Goal: Complete application form: Complete application form

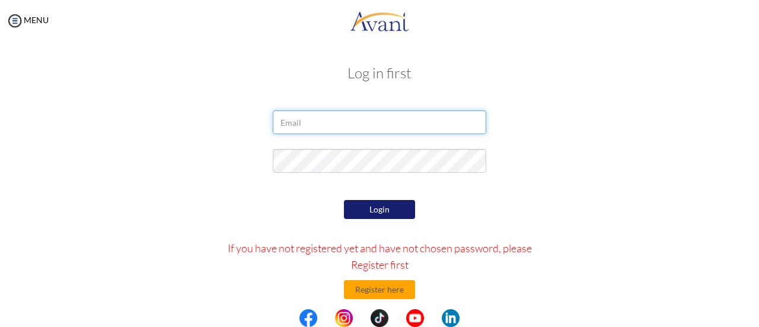
click at [358, 123] on input "email" at bounding box center [379, 122] width 213 height 24
type input "[PERSON_NAME][EMAIL_ADDRESS][DOMAIN_NAME]"
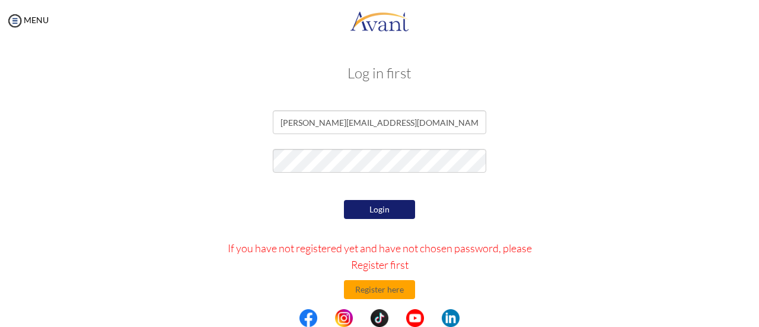
click at [384, 215] on button "Login" at bounding box center [379, 209] width 71 height 19
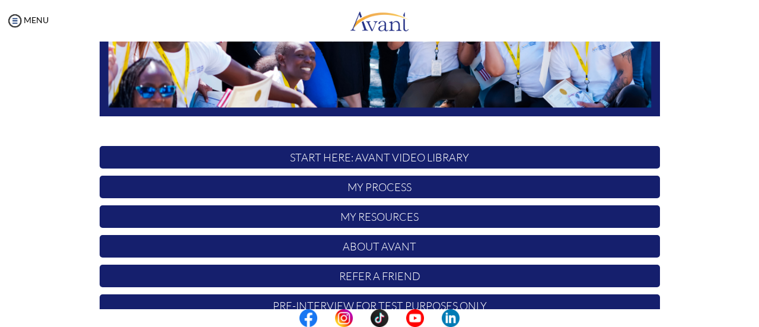
scroll to position [306, 0]
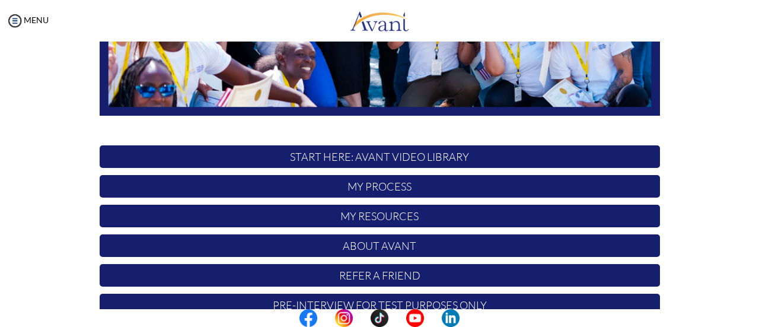
click at [342, 183] on p "My Process" at bounding box center [380, 186] width 560 height 23
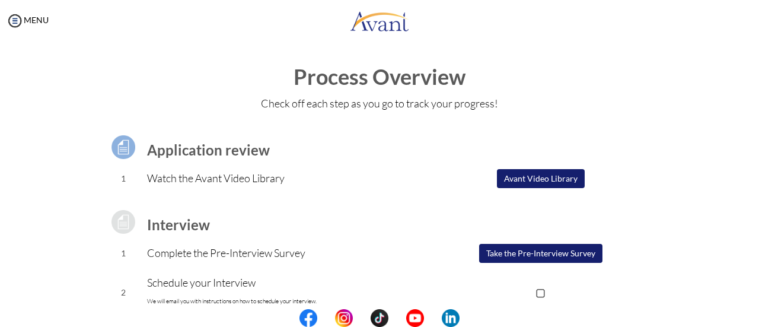
click at [0, 0] on div at bounding box center [0, 0] width 0 height 0
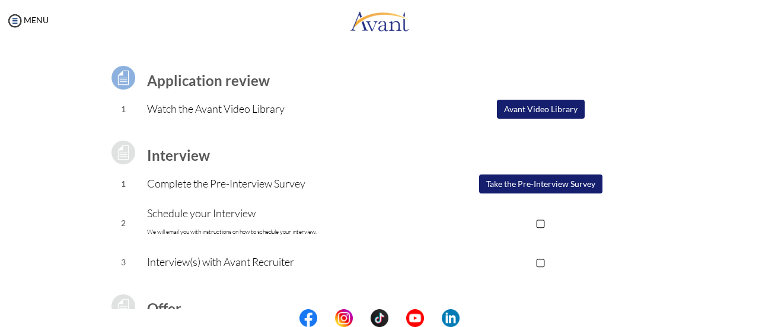
click at [547, 107] on button "Avant Video Library" at bounding box center [541, 109] width 88 height 19
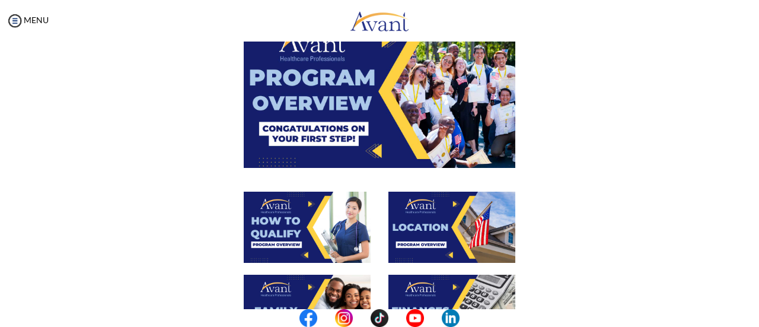
scroll to position [84, 0]
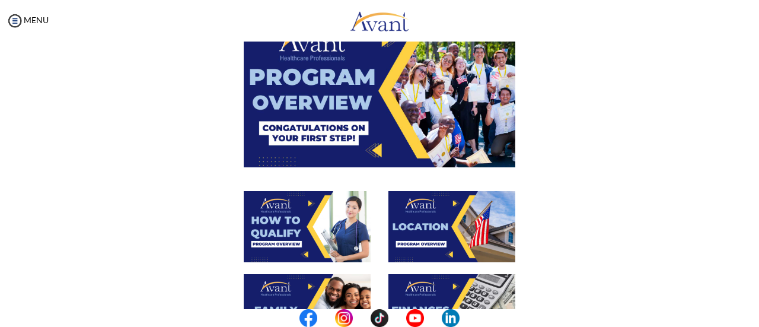
click at [348, 94] on img at bounding box center [380, 90] width 272 height 152
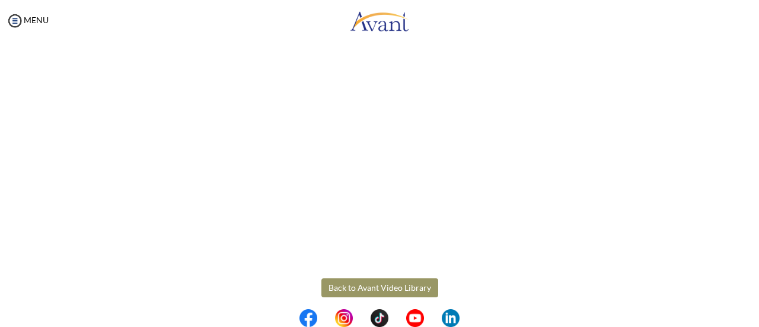
scroll to position [256, 0]
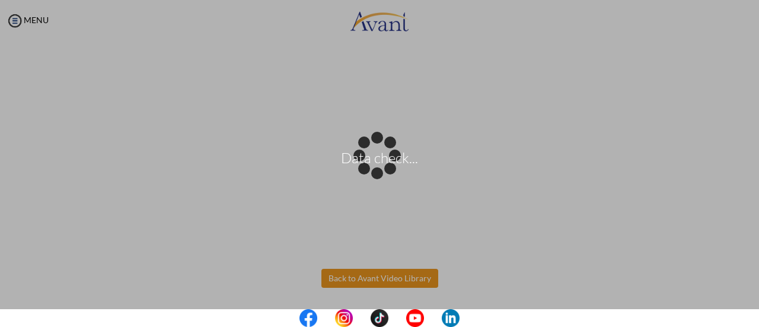
click at [339, 278] on body "Data check... Maintenance break. Please come back in 2 hours. MENU My Status Wh…" at bounding box center [379, 163] width 759 height 327
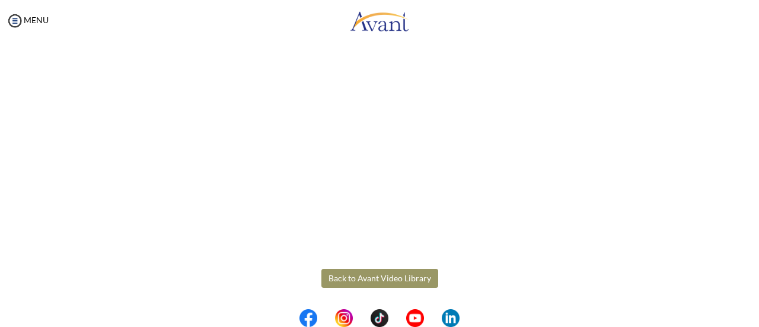
click at [377, 277] on button "Back to Avant Video Library" at bounding box center [379, 278] width 117 height 19
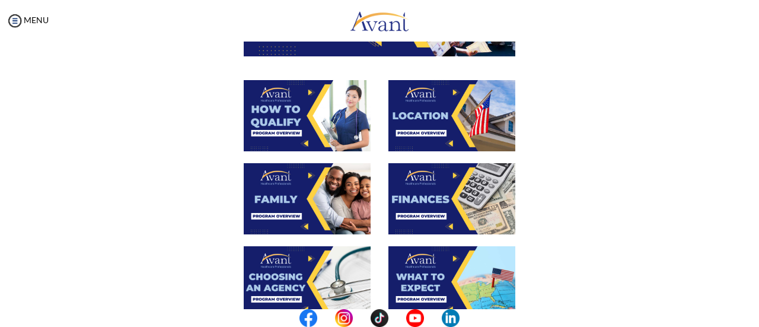
scroll to position [190, 0]
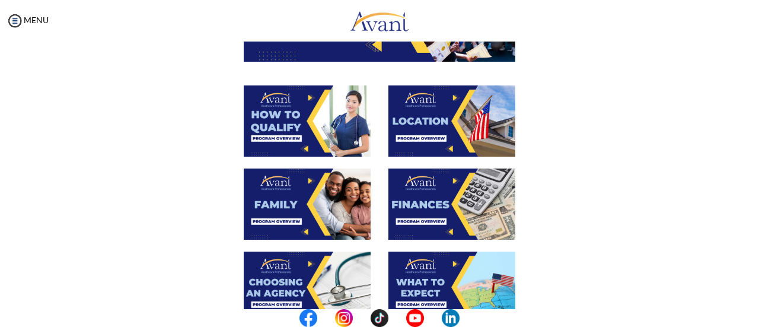
click at [296, 114] on img at bounding box center [307, 120] width 127 height 71
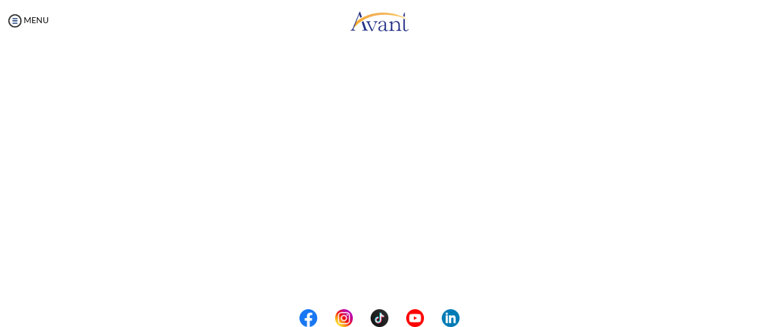
scroll to position [256, 0]
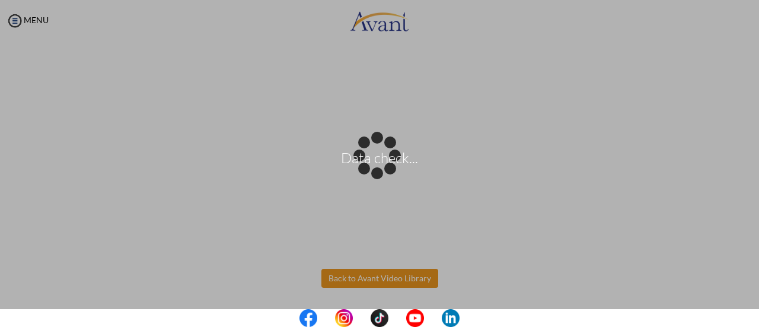
click at [385, 284] on body "Data check... Maintenance break. Please come back in 2 hours. MENU My Status Wh…" at bounding box center [379, 163] width 759 height 327
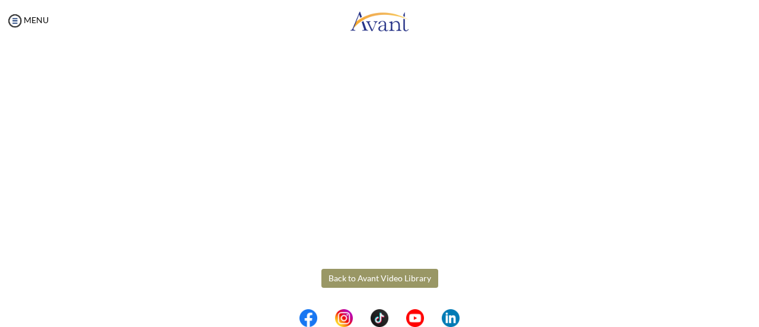
click at [385, 280] on button "Back to Avant Video Library" at bounding box center [379, 278] width 117 height 19
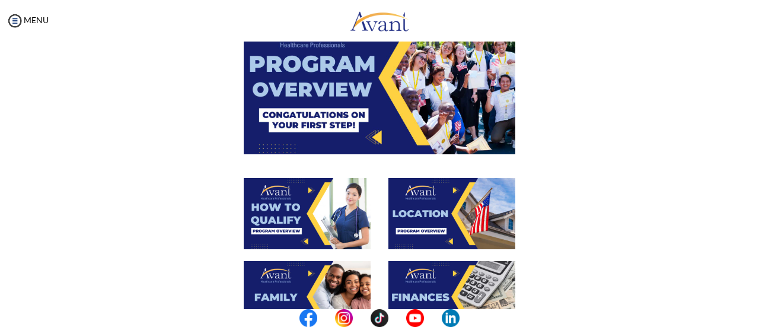
scroll to position [98, 0]
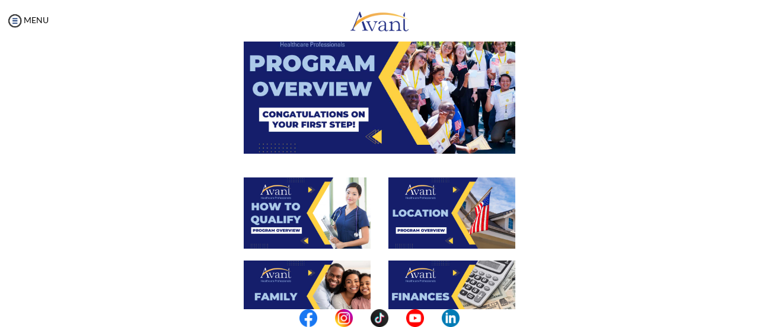
click at [411, 204] on img at bounding box center [451, 212] width 127 height 71
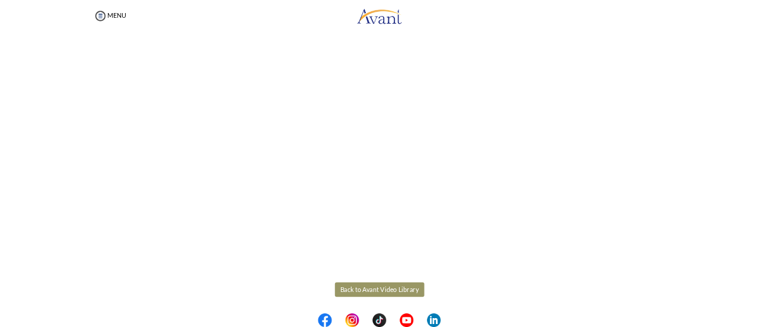
scroll to position [256, 0]
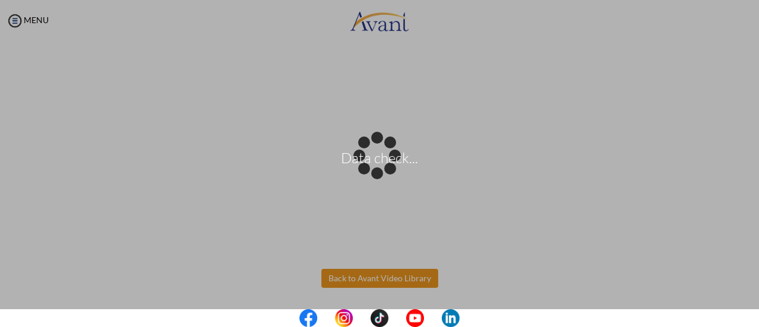
click at [389, 285] on body "Data check... Maintenance break. Please come back in 2 hours. MENU My Status Wh…" at bounding box center [379, 163] width 759 height 327
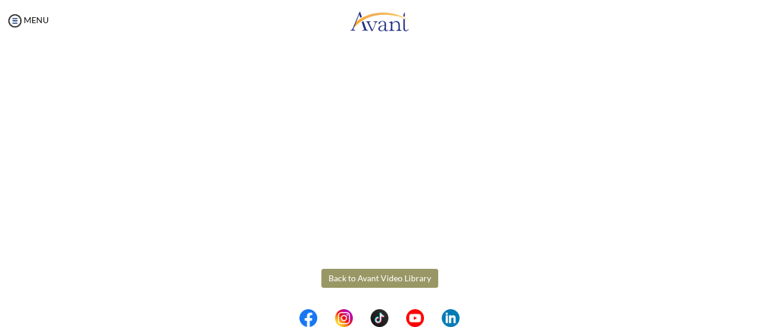
click at [387, 272] on button "Back to Avant Video Library" at bounding box center [379, 278] width 117 height 19
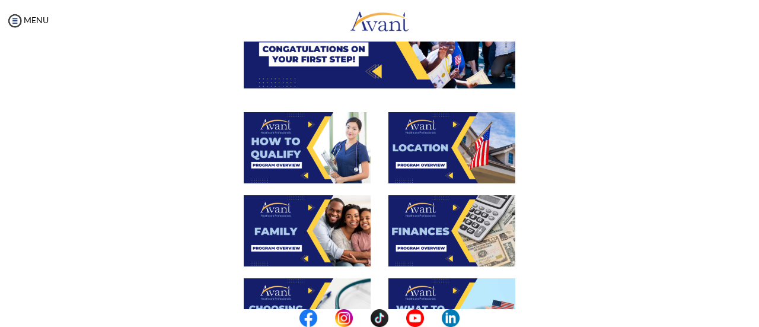
scroll to position [164, 0]
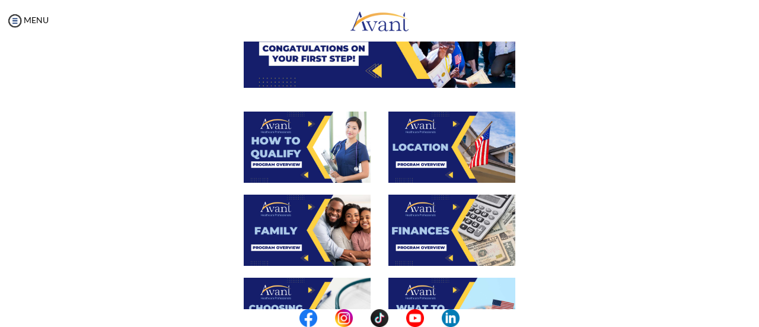
click at [289, 231] on img at bounding box center [307, 229] width 127 height 71
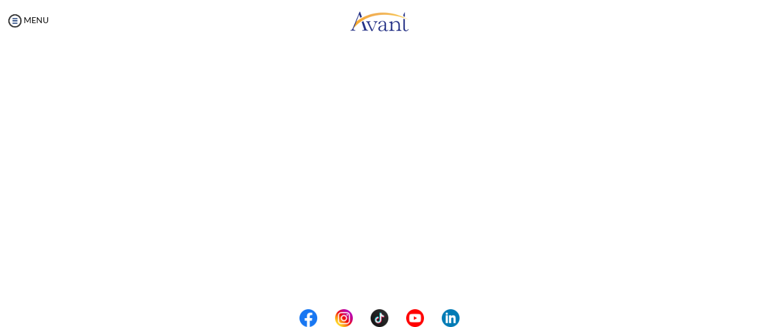
scroll to position [383, 0]
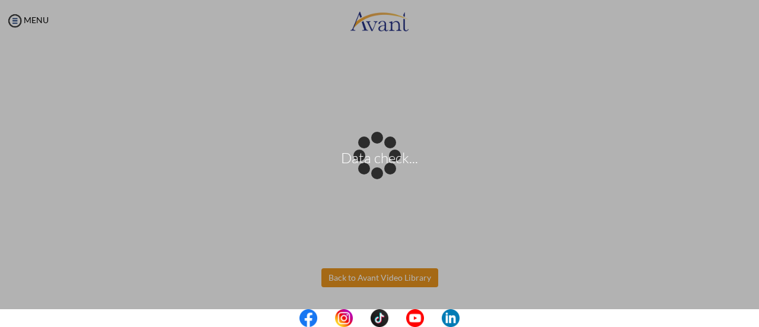
click at [392, 283] on body "Data check... Maintenance break. Please come back in 2 hours. MENU My Status Wh…" at bounding box center [379, 163] width 759 height 327
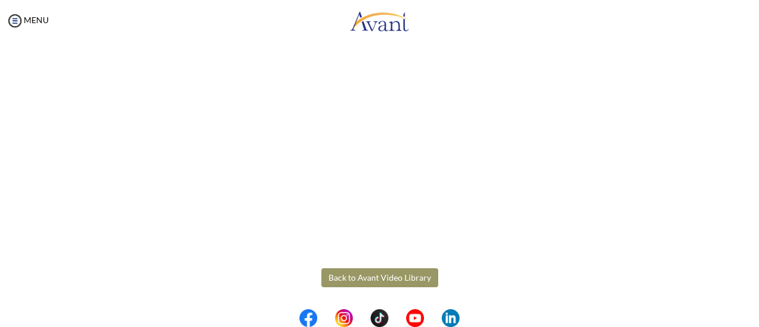
click at [392, 277] on button "Back to Avant Video Library" at bounding box center [379, 277] width 117 height 19
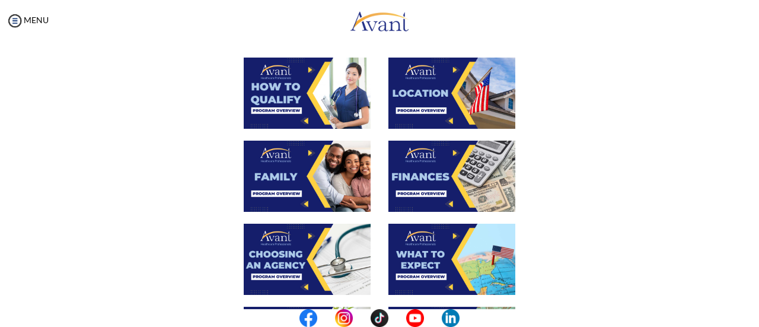
scroll to position [220, 0]
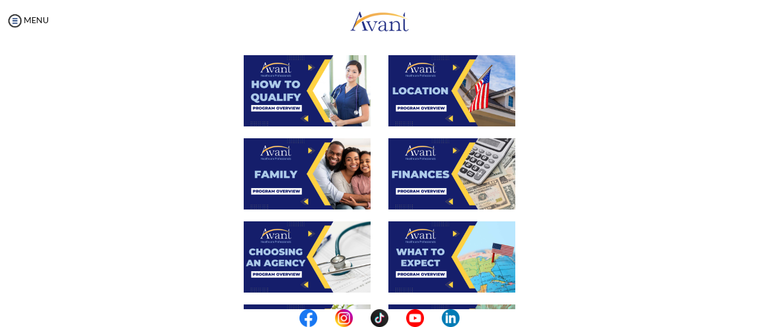
click at [429, 163] on img at bounding box center [451, 173] width 127 height 71
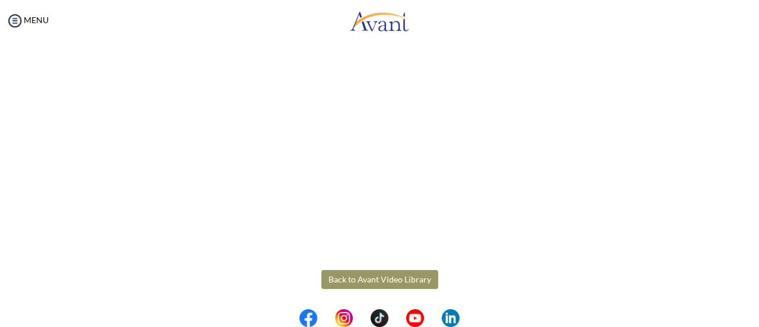
scroll to position [256, 0]
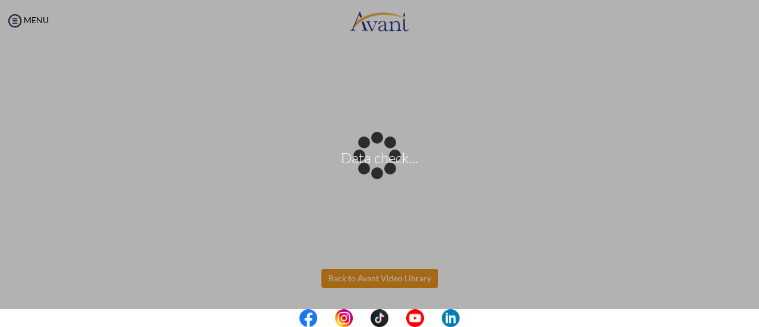
click at [392, 280] on body "Data check... Maintenance break. Please come back in 2 hours. MENU My Status Wh…" at bounding box center [379, 163] width 759 height 327
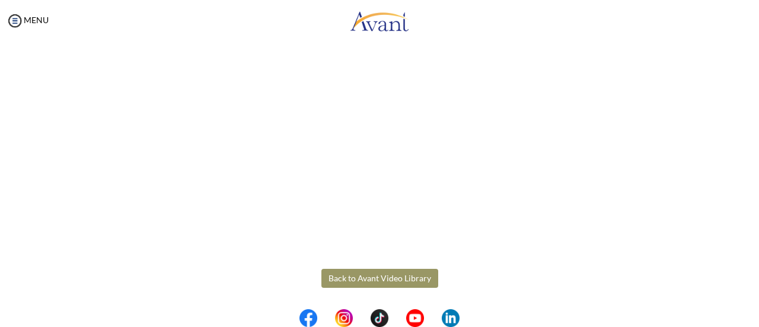
click at [376, 276] on button "Back to Avant Video Library" at bounding box center [379, 278] width 117 height 19
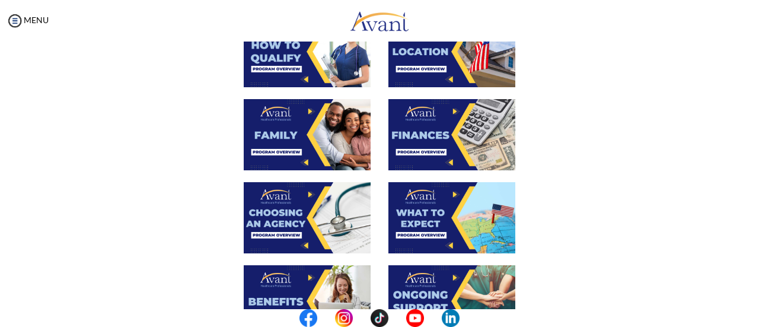
scroll to position [260, 0]
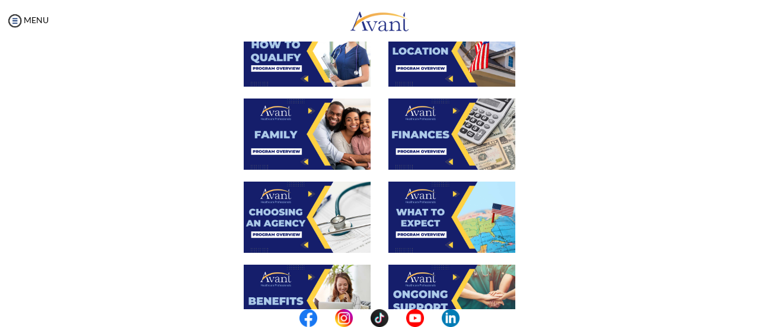
click at [295, 224] on img at bounding box center [307, 216] width 127 height 71
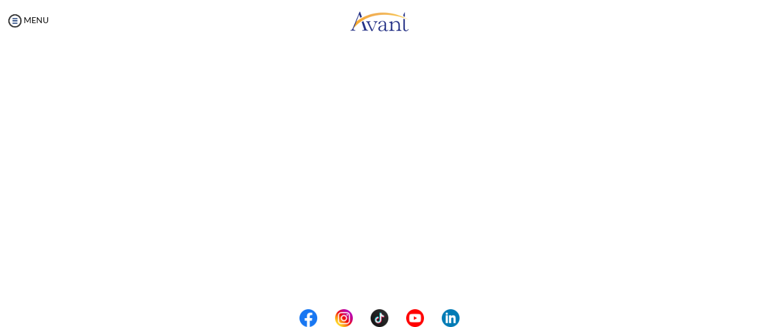
scroll to position [383, 0]
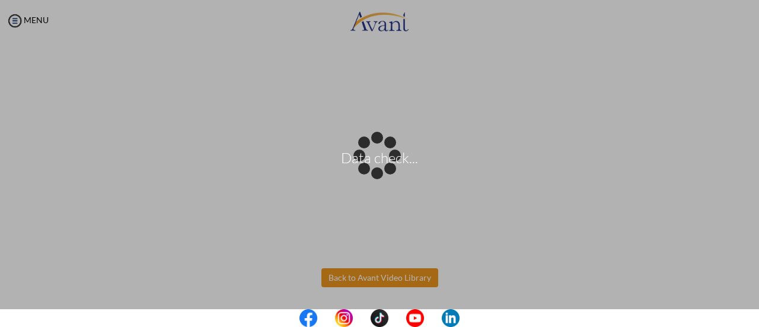
click at [371, 278] on body "Data check... Maintenance break. Please come back in 2 hours. MENU My Status Wh…" at bounding box center [379, 163] width 759 height 327
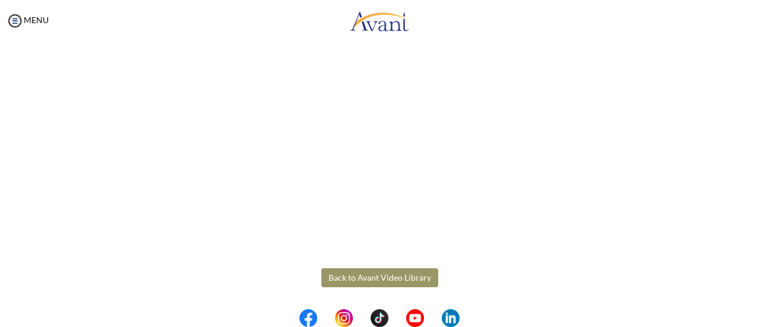
click at [382, 273] on button "Back to Avant Video Library" at bounding box center [379, 277] width 117 height 19
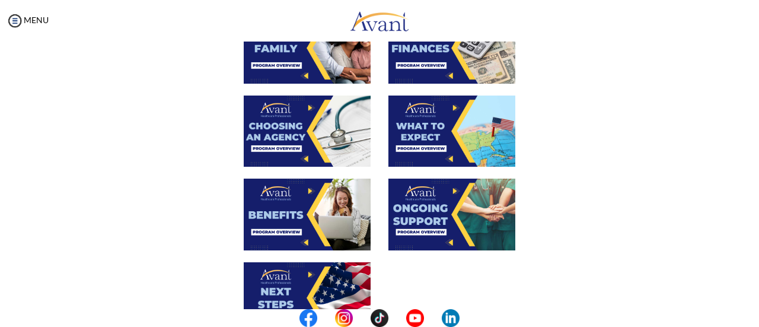
scroll to position [347, 0]
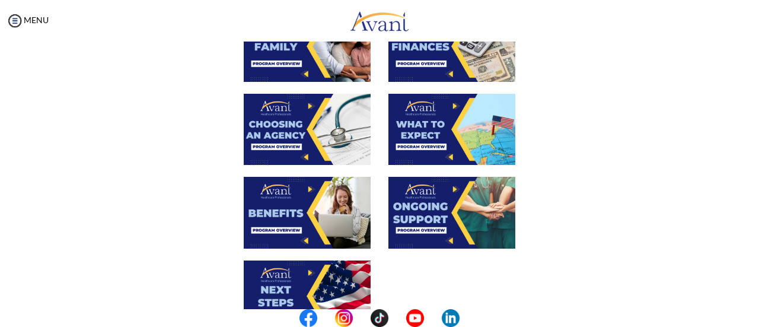
click at [430, 141] on img at bounding box center [451, 129] width 127 height 71
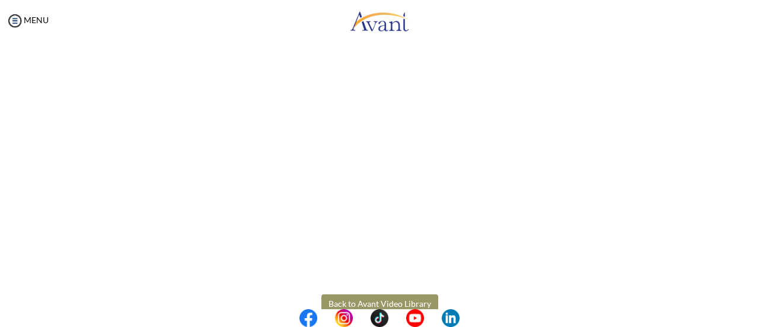
scroll to position [383, 0]
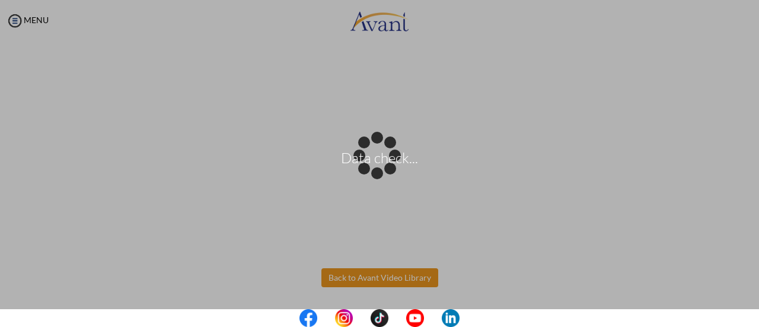
click at [379, 274] on body "Data check... Maintenance break. Please come back in 2 hours. MENU My Status Wh…" at bounding box center [379, 163] width 759 height 327
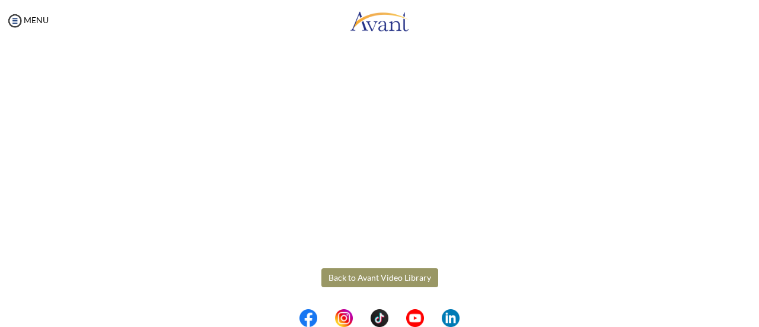
click at [385, 273] on button "Back to Avant Video Library" at bounding box center [379, 277] width 117 height 19
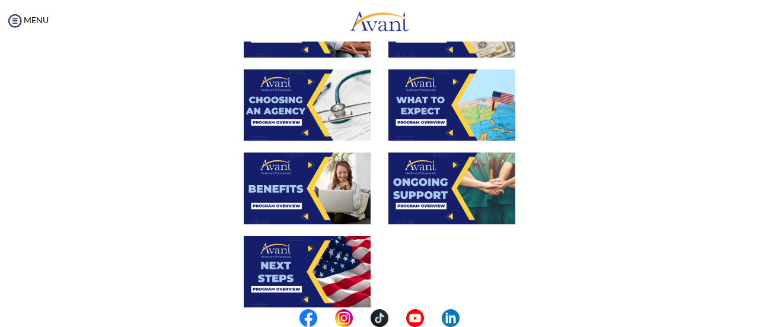
scroll to position [372, 0]
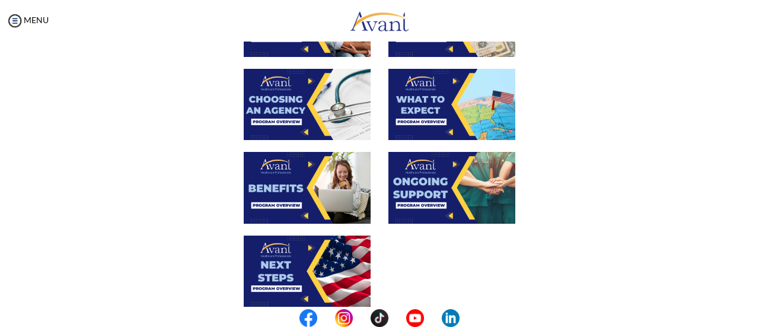
click at [311, 181] on img at bounding box center [307, 187] width 127 height 71
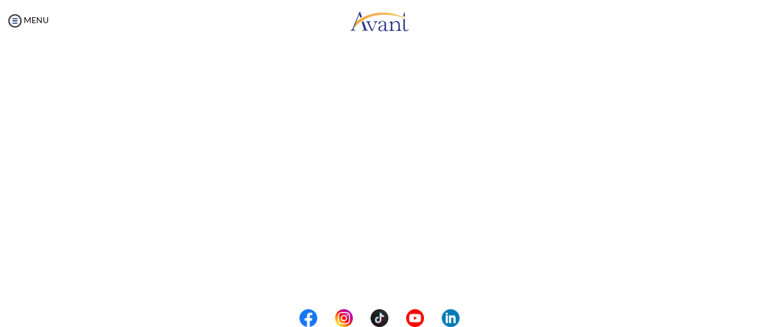
scroll to position [383, 0]
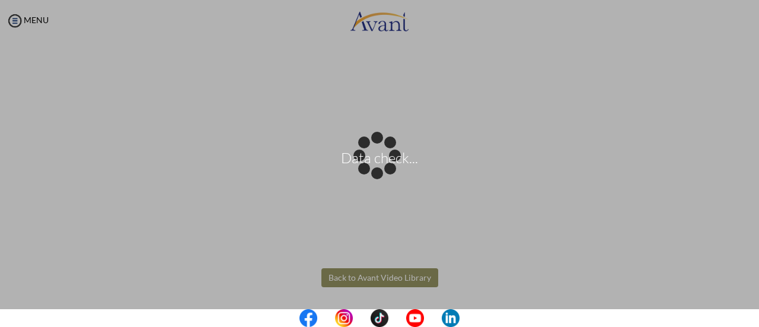
click at [365, 276] on body "Data check... Maintenance break. Please come back in 2 hours. MENU My Status Wh…" at bounding box center [379, 163] width 759 height 327
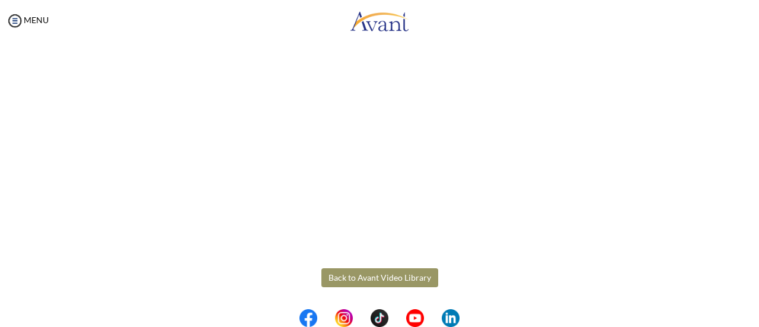
click at [385, 282] on button "Back to Avant Video Library" at bounding box center [379, 277] width 117 height 19
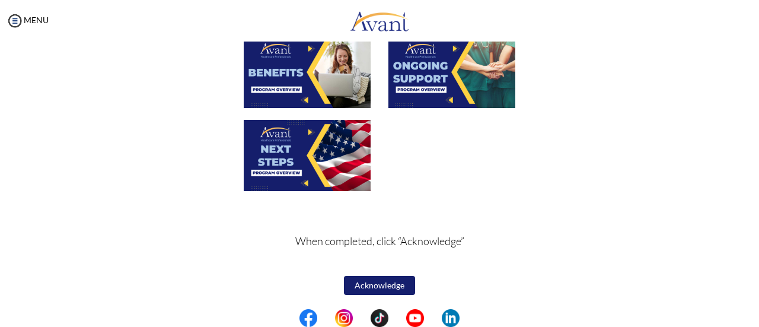
scroll to position [449, 0]
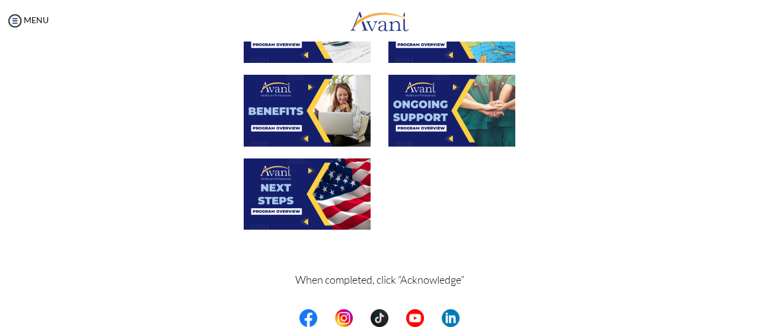
click at [403, 127] on img at bounding box center [451, 110] width 127 height 71
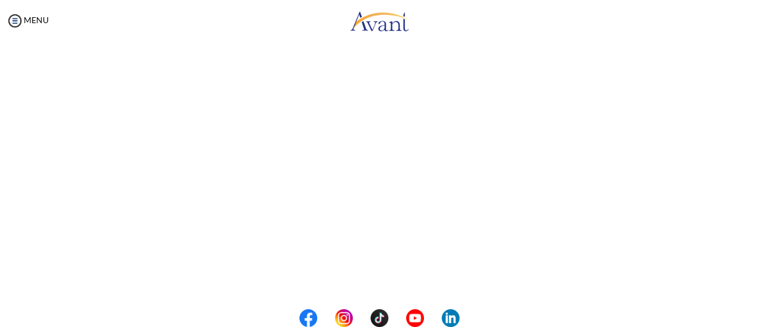
scroll to position [383, 0]
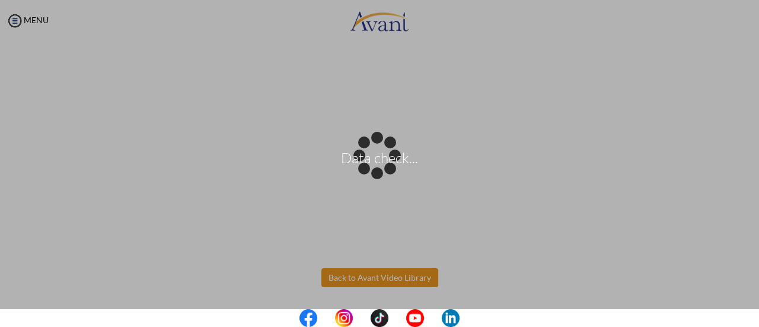
click at [377, 279] on body "Data check... Maintenance break. Please come back in 2 hours. MENU My Status Wh…" at bounding box center [379, 163] width 759 height 327
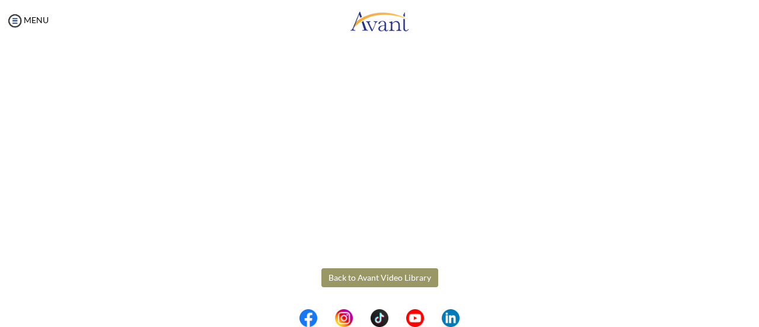
click at [406, 277] on button "Back to Avant Video Library" at bounding box center [379, 277] width 117 height 19
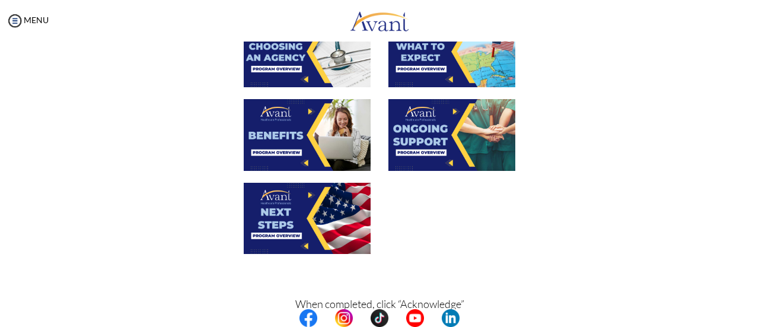
scroll to position [488, 0]
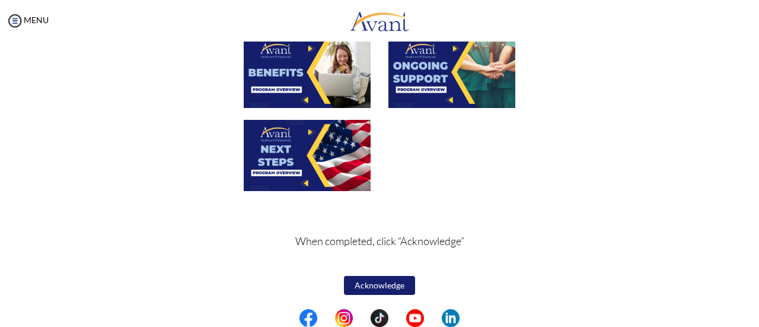
click at [344, 137] on img at bounding box center [307, 155] width 127 height 71
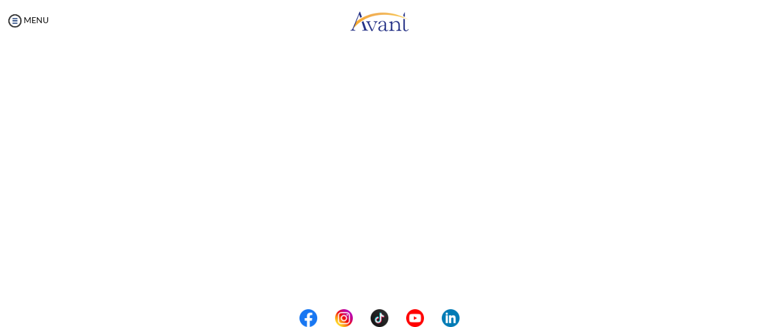
scroll to position [383, 0]
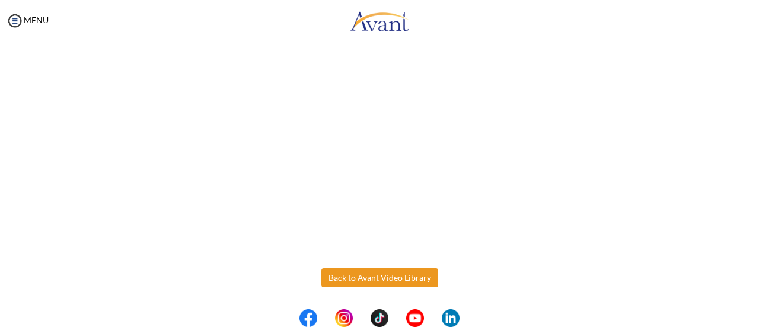
click at [410, 276] on body "Maintenance break. Please come back in 2 hours. MENU My Status What is the next…" at bounding box center [379, 163] width 759 height 327
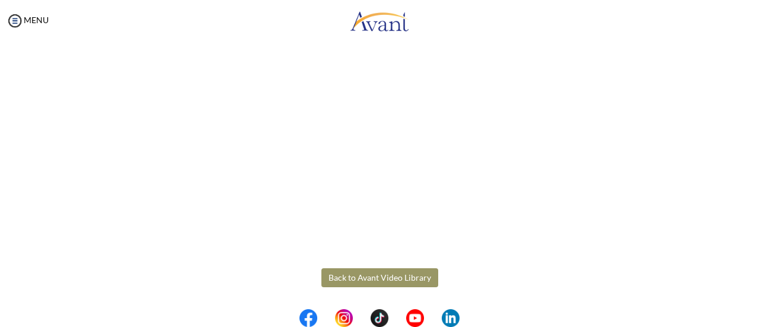
click at [342, 281] on button "Back to Avant Video Library" at bounding box center [379, 277] width 117 height 19
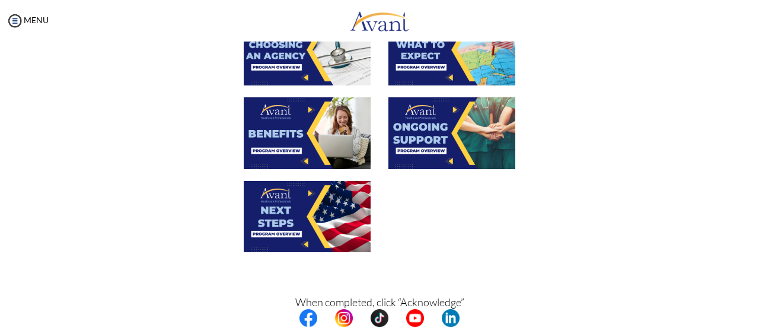
scroll to position [488, 0]
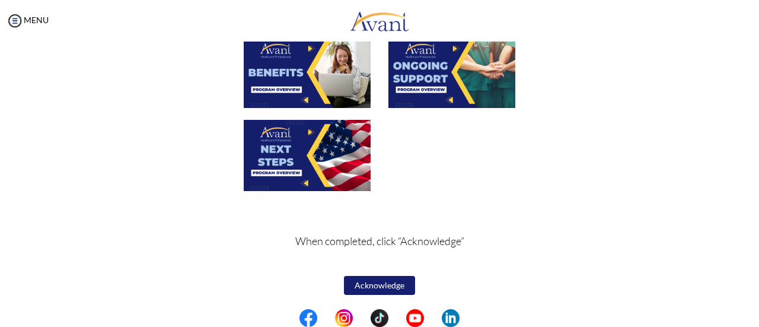
click at [355, 285] on button "Acknowledge" at bounding box center [379, 285] width 71 height 19
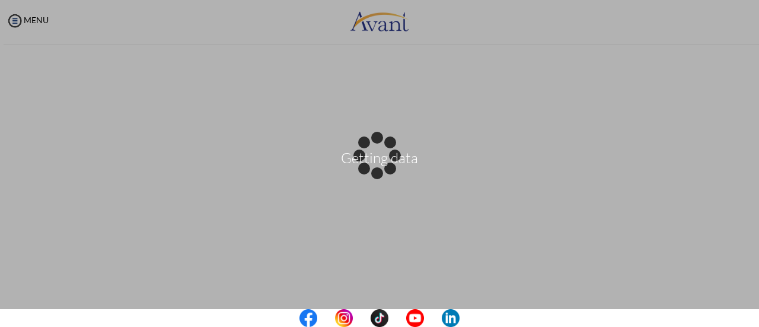
scroll to position [489, 0]
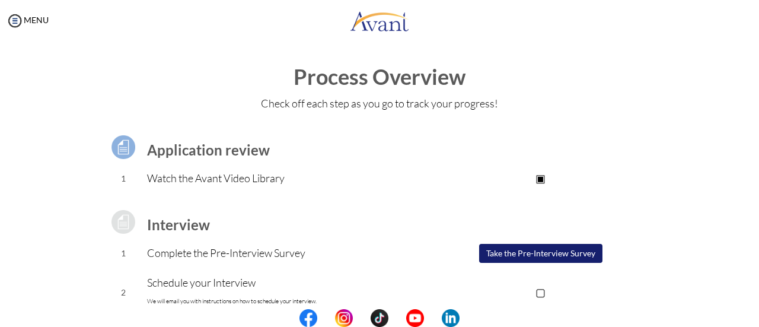
click at [508, 256] on button "Take the Pre-Interview Survey" at bounding box center [540, 253] width 123 height 19
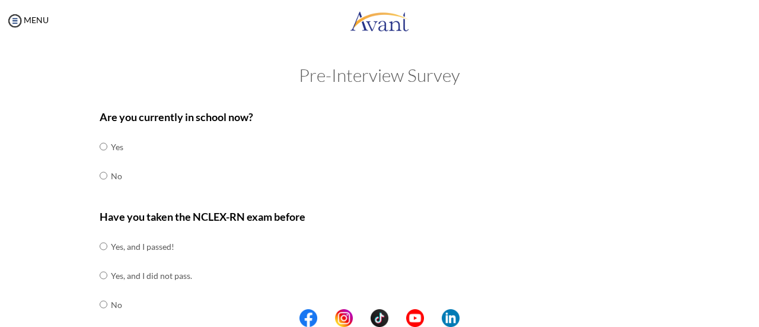
click at [111, 174] on td "No" at bounding box center [117, 175] width 12 height 29
click at [100, 158] on input "radio" at bounding box center [104, 147] width 8 height 24
radio input "true"
click at [100, 258] on input "radio" at bounding box center [104, 246] width 8 height 24
radio input "true"
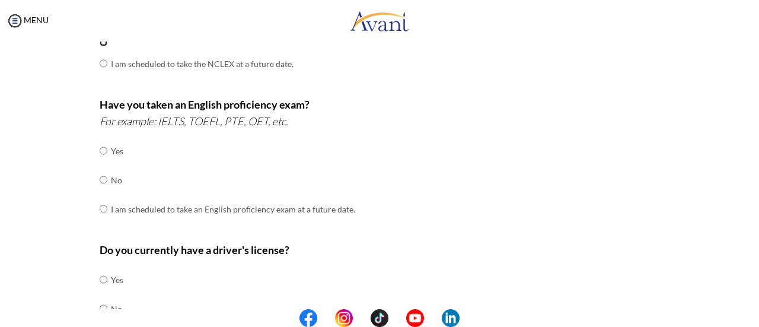
scroll to position [270, 0]
click at [100, 148] on input "radio" at bounding box center [104, 150] width 8 height 24
radio input "true"
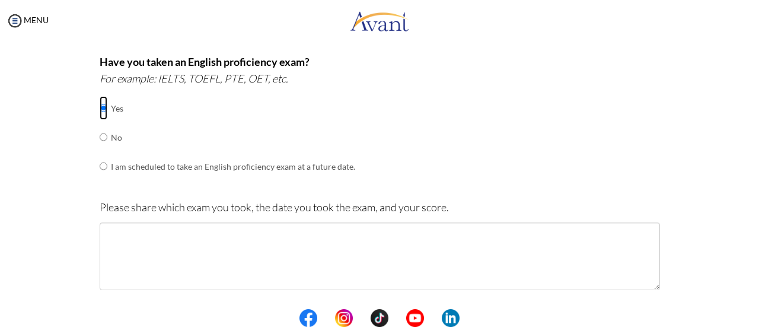
scroll to position [315, 0]
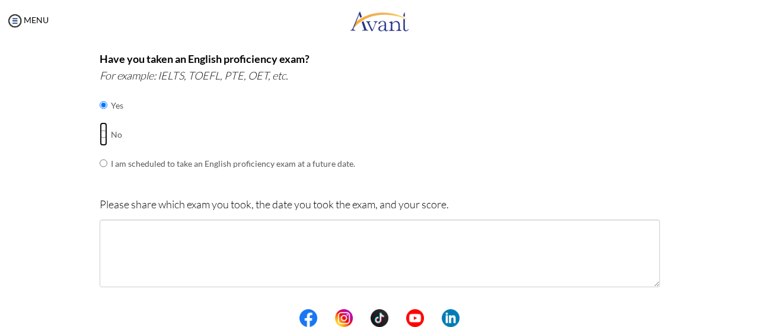
click at [100, 117] on input "radio" at bounding box center [104, 105] width 8 height 24
radio input "true"
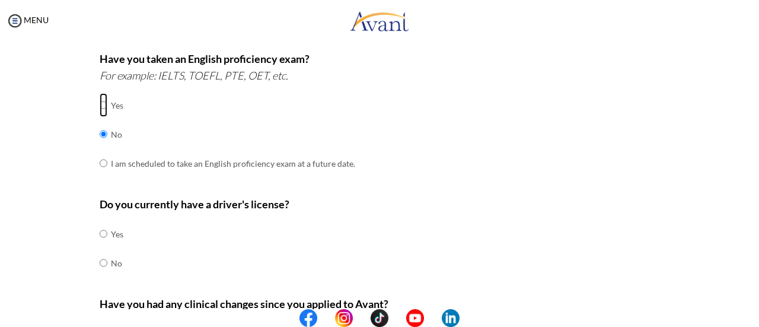
click at [100, 106] on input "radio" at bounding box center [104, 105] width 8 height 24
radio input "true"
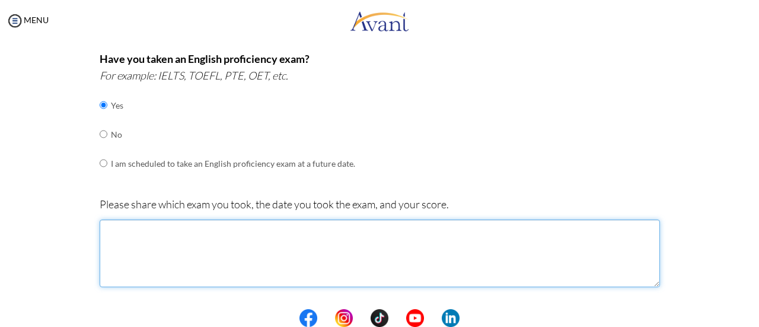
click at [264, 244] on textarea at bounding box center [380, 253] width 560 height 68
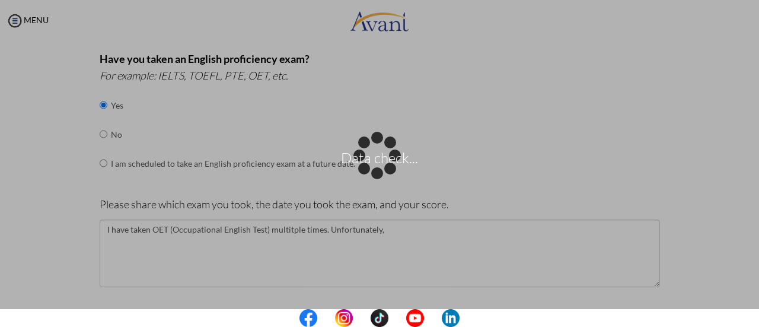
click at [388, 172] on div "Data check..." at bounding box center [379, 163] width 17 height 17
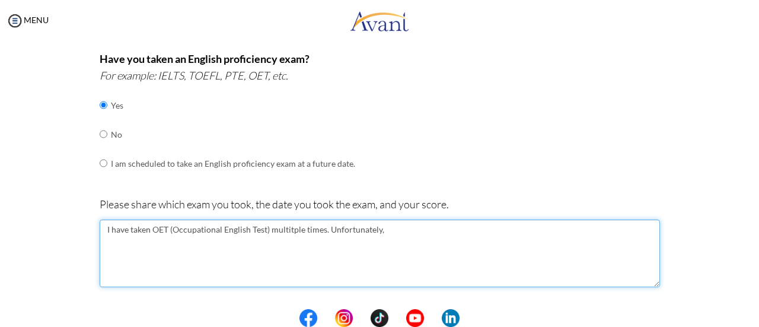
click at [462, 235] on textarea "I have taken OET (Occupational English Test) multitple times. Unfortunately," at bounding box center [380, 253] width 560 height 68
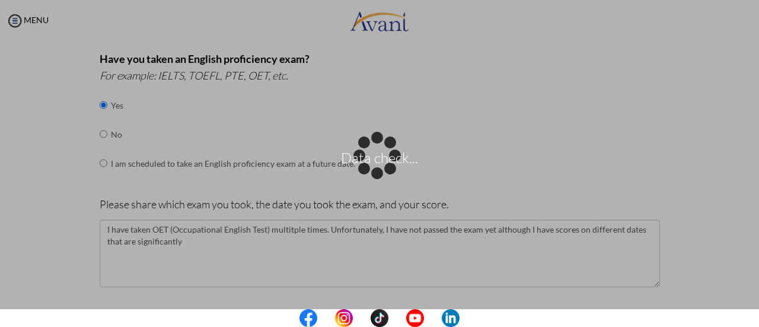
click at [388, 172] on div "Data check..." at bounding box center [379, 163] width 17 height 17
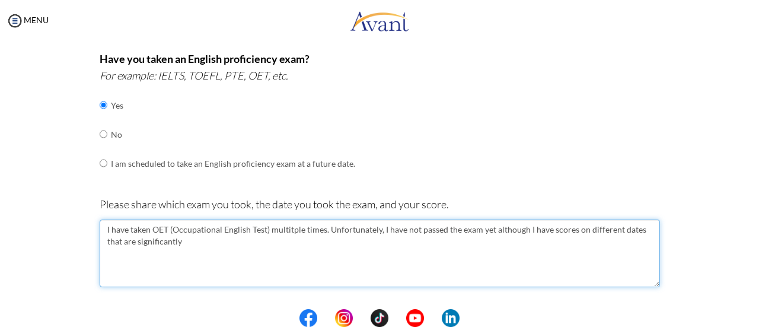
click at [576, 251] on textarea "I have taken OET (Occupational English Test) multitple times. Unfortunately, I …" at bounding box center [380, 253] width 560 height 68
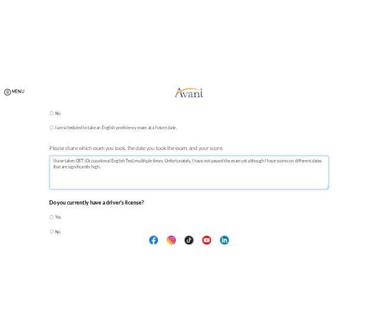
scroll to position [387, 0]
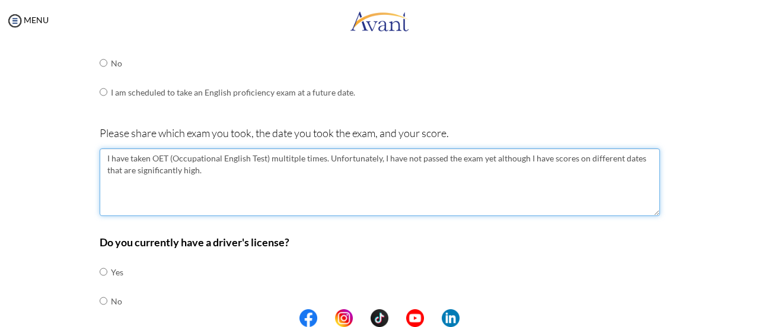
drag, startPoint x: 323, startPoint y: 175, endPoint x: 325, endPoint y: 157, distance: 17.9
click at [325, 157] on textarea "I have taken OET (Occupational English Test) multitple times. Unfortunately, I …" at bounding box center [380, 182] width 560 height 68
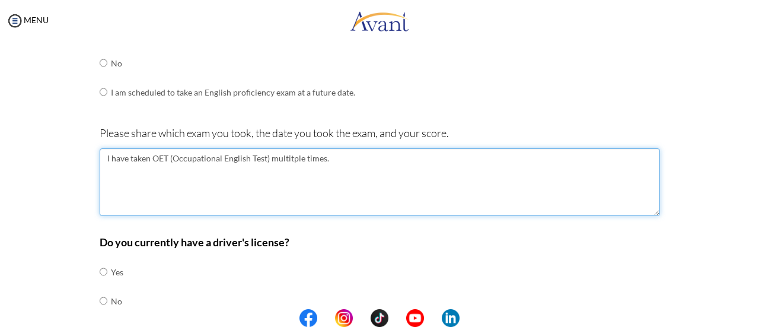
click at [287, 159] on textarea "I have taken OET (Occupational English Test) multitple times." at bounding box center [380, 182] width 560 height 68
click at [338, 155] on textarea "I have taken OET (Occupational English Test) multitple times." at bounding box center [380, 182] width 560 height 68
click at [338, 155] on textarea "I have taken OET (Occupational English Test) multitple times. Last January" at bounding box center [380, 182] width 560 height 68
click at [396, 158] on textarea "I have taken OET (Occupational English Test) multitple times. Last January" at bounding box center [380, 182] width 560 height 68
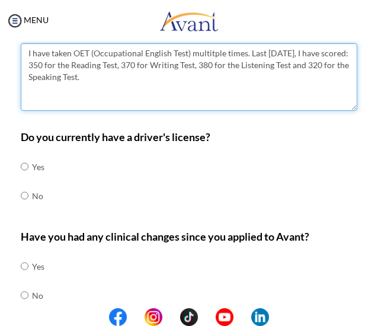
scroll to position [515, 0]
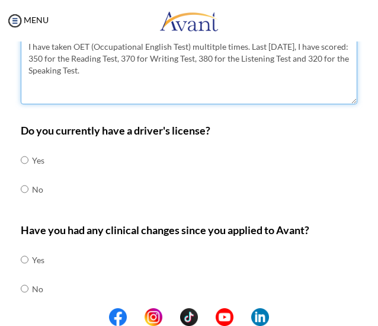
type textarea "I have taken OET (Occupational English Test) multitple times. Last [DATE], I ha…"
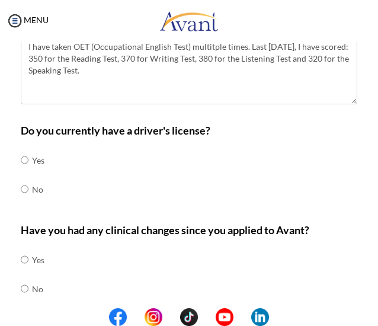
click at [30, 190] on td at bounding box center [30, 189] width 4 height 29
click at [22, 172] on input "radio" at bounding box center [25, 160] width 8 height 24
radio input "true"
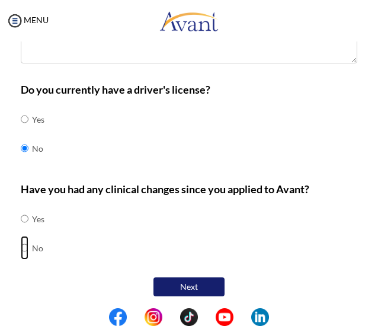
click at [21, 231] on input "radio" at bounding box center [25, 219] width 8 height 24
radio input "true"
click at [184, 286] on button "Next" at bounding box center [189, 286] width 71 height 19
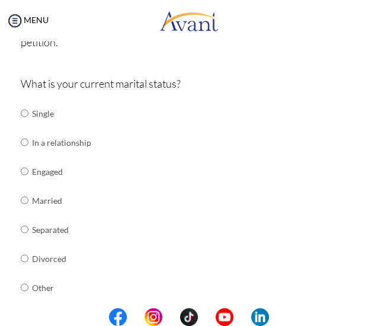
scroll to position [136, 0]
click at [45, 101] on td "Single" at bounding box center [61, 112] width 59 height 29
click at [24, 101] on input "radio" at bounding box center [25, 113] width 8 height 24
radio input "true"
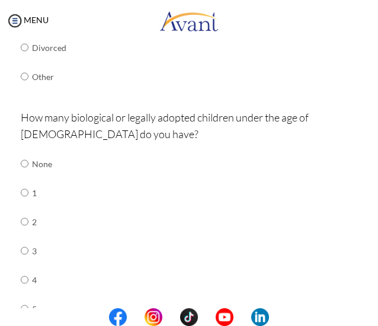
scroll to position [347, 0]
click at [26, 151] on input "radio" at bounding box center [25, 163] width 8 height 24
radio input "true"
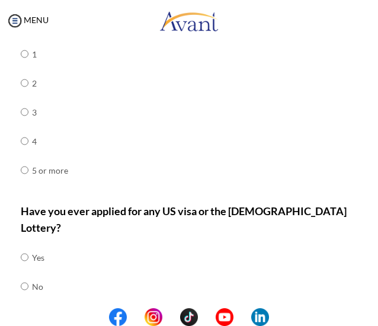
scroll to position [490, 0]
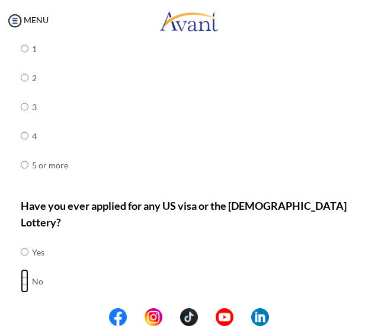
click at [22, 244] on input "radio" at bounding box center [25, 252] width 8 height 24
radio input "true"
click at [232, 311] on button "Next" at bounding box center [227, 320] width 71 height 19
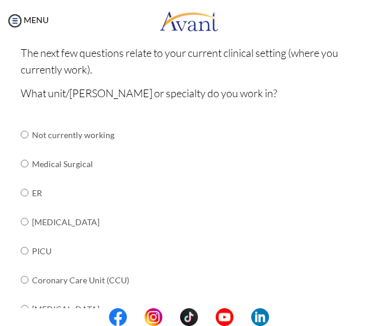
scroll to position [111, 0]
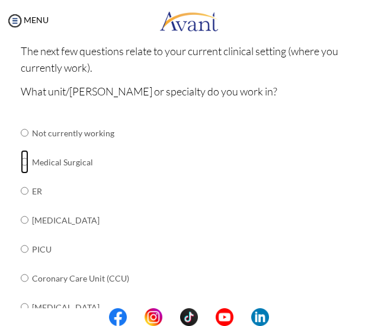
click at [28, 145] on input "radio" at bounding box center [25, 133] width 8 height 24
radio input "true"
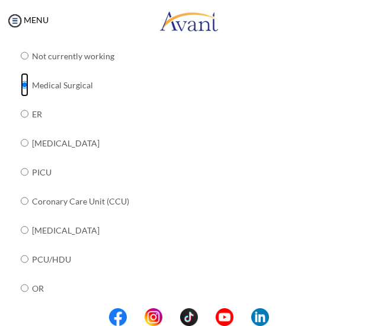
scroll to position [191, 0]
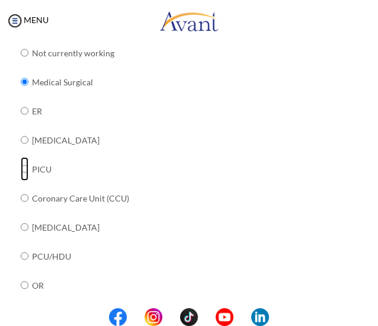
click at [25, 65] on input "radio" at bounding box center [25, 53] width 8 height 24
radio input "true"
click at [23, 65] on input "radio" at bounding box center [25, 53] width 8 height 24
radio input "true"
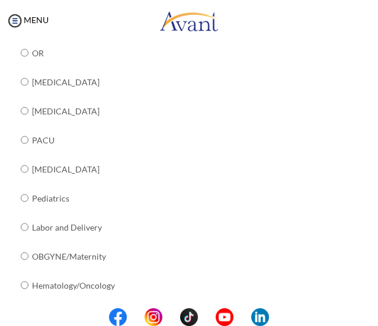
scroll to position [547, 0]
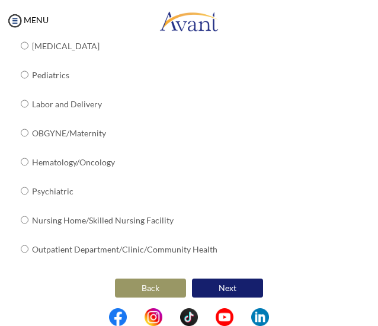
click at [219, 279] on button "Next" at bounding box center [227, 288] width 71 height 19
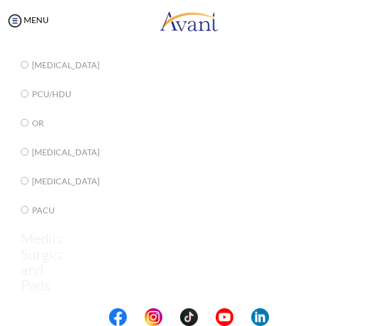
scroll to position [24, 0]
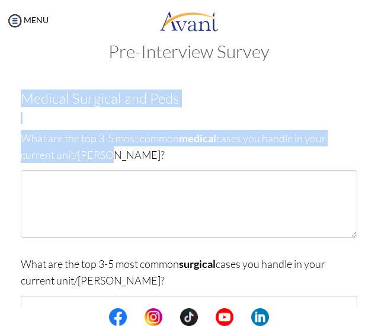
drag, startPoint x: 127, startPoint y: 150, endPoint x: 136, endPoint y: 123, distance: 28.9
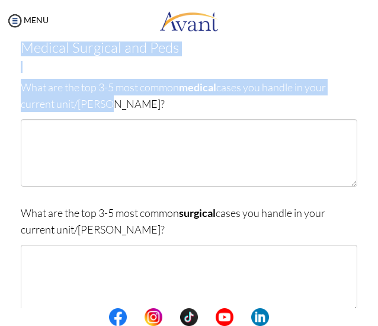
scroll to position [75, 0]
click at [115, 92] on p "What are the top 3-5 most common medical cases you handle in your current unit/…" at bounding box center [189, 94] width 337 height 33
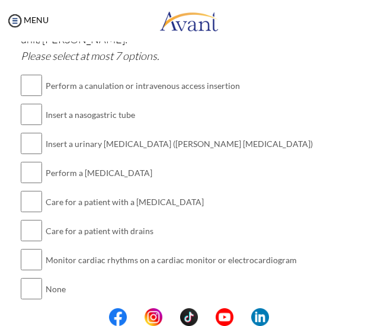
scroll to position [390, 0]
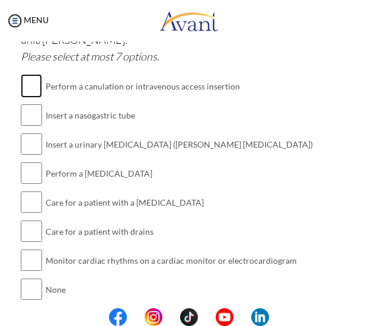
click at [26, 78] on input "checkbox" at bounding box center [31, 86] width 21 height 24
checkbox input "true"
click at [27, 114] on input "checkbox" at bounding box center [31, 115] width 21 height 24
checkbox input "true"
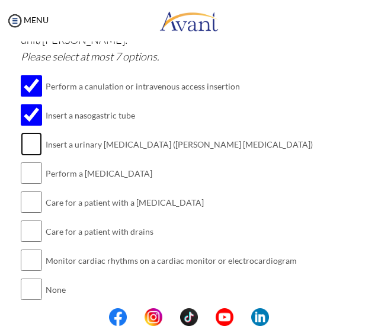
click at [35, 148] on input "checkbox" at bounding box center [31, 144] width 21 height 24
checkbox input "true"
click at [36, 173] on input "checkbox" at bounding box center [31, 173] width 21 height 24
checkbox input "true"
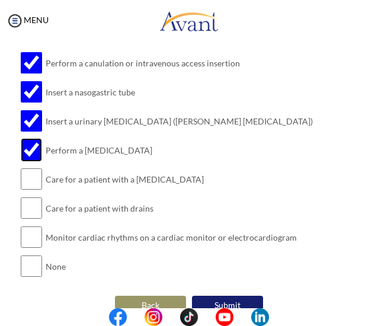
scroll to position [414, 0]
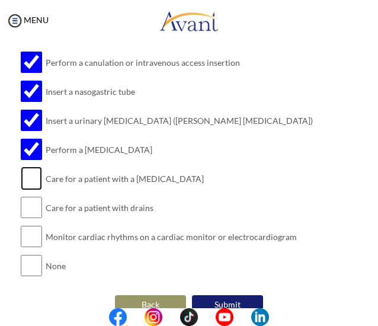
click at [36, 177] on input "checkbox" at bounding box center [31, 179] width 21 height 24
click at [32, 174] on input "checkbox" at bounding box center [31, 179] width 21 height 24
click at [28, 168] on input "checkbox" at bounding box center [31, 179] width 21 height 24
checkbox input "false"
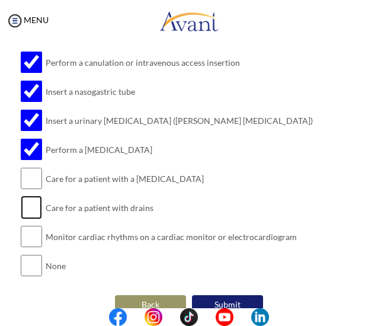
click at [25, 202] on input "checkbox" at bounding box center [31, 208] width 21 height 24
checkbox input "true"
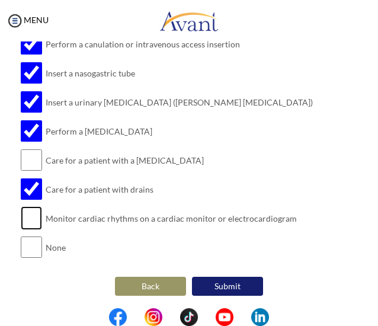
click at [30, 220] on input "checkbox" at bounding box center [31, 218] width 21 height 24
checkbox input "true"
click at [32, 158] on input "checkbox" at bounding box center [31, 160] width 21 height 24
checkbox input "true"
click at [36, 218] on input "checkbox" at bounding box center [31, 218] width 21 height 24
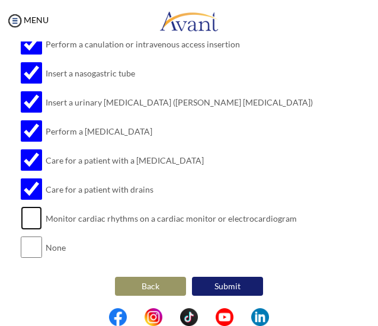
click at [36, 218] on input "checkbox" at bounding box center [31, 218] width 21 height 24
click at [40, 206] on input "checkbox" at bounding box center [31, 218] width 21 height 24
checkbox input "true"
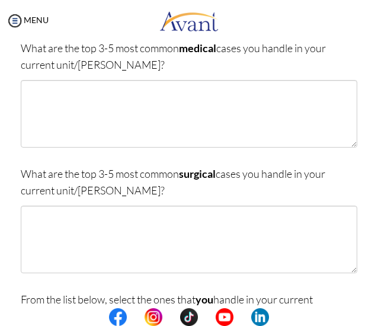
scroll to position [108, 0]
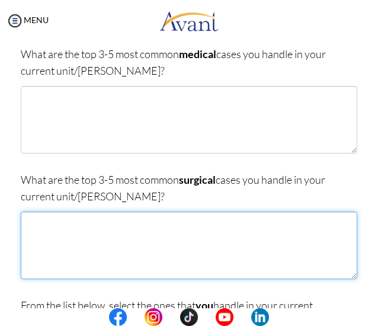
click at [121, 219] on textarea at bounding box center [189, 246] width 337 height 68
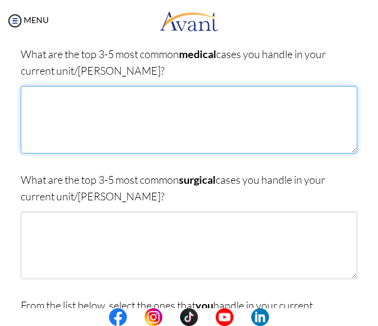
click at [84, 111] on textarea at bounding box center [189, 120] width 337 height 68
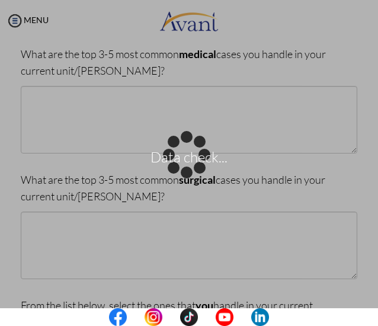
click at [181, 155] on div "Data check..." at bounding box center [189, 163] width 17 height 17
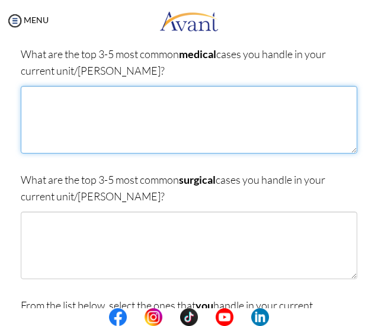
click at [82, 131] on textarea at bounding box center [189, 120] width 337 height 68
type textarea "[MEDICAL_DATA],"
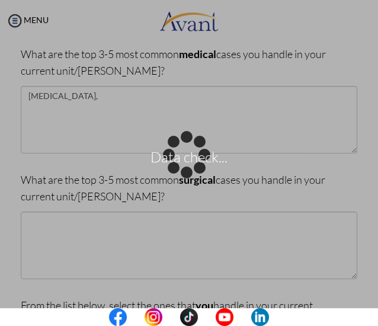
click at [181, 155] on div "Data check..." at bounding box center [189, 163] width 17 height 17
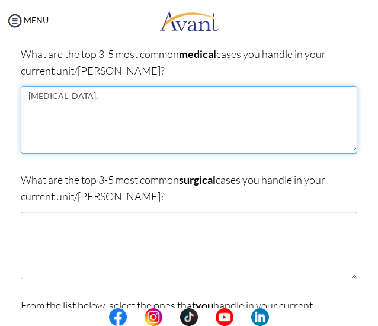
click at [102, 110] on textarea "[MEDICAL_DATA]," at bounding box center [189, 120] width 337 height 68
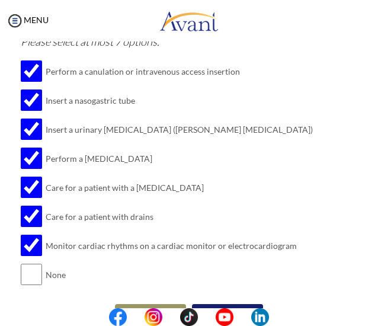
scroll to position [410, 0]
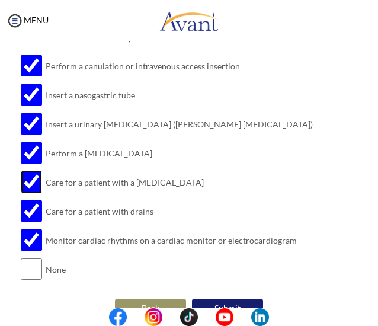
click at [35, 183] on input "checkbox" at bounding box center [31, 182] width 21 height 24
checkbox input "false"
click at [40, 238] on input "checkbox" at bounding box center [31, 240] width 21 height 24
click at [41, 242] on input "checkbox" at bounding box center [31, 240] width 21 height 24
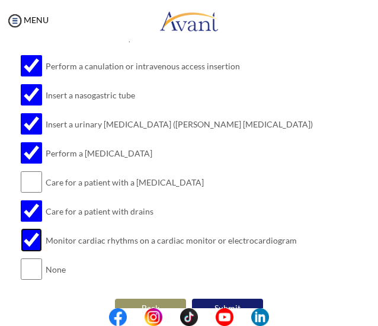
checkbox input "false"
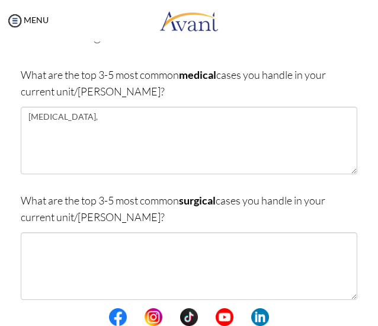
scroll to position [87, 0]
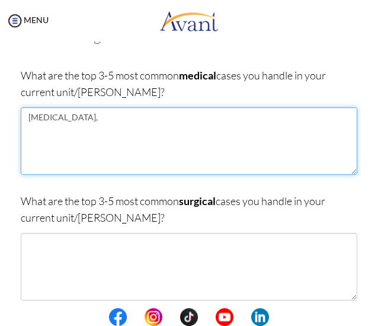
click at [110, 152] on textarea "[MEDICAL_DATA]," at bounding box center [189, 141] width 337 height 68
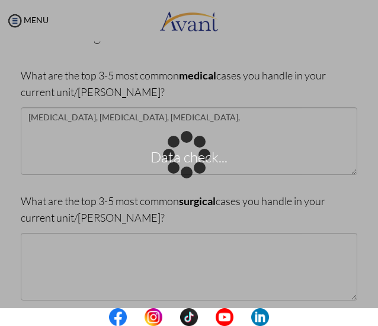
click at [197, 155] on div "Data check..." at bounding box center [189, 163] width 17 height 17
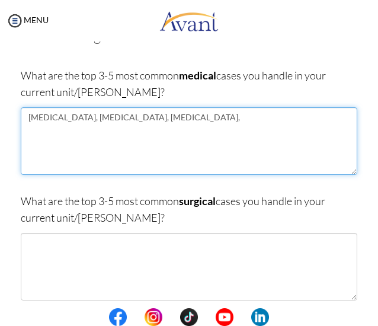
click at [212, 131] on textarea "[MEDICAL_DATA], [MEDICAL_DATA], [MEDICAL_DATA]," at bounding box center [189, 141] width 337 height 68
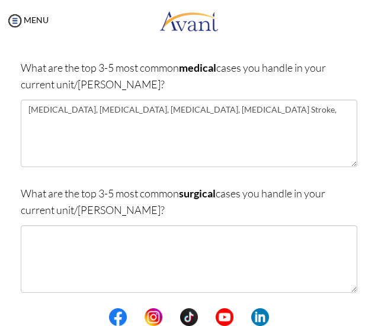
scroll to position [95, 0]
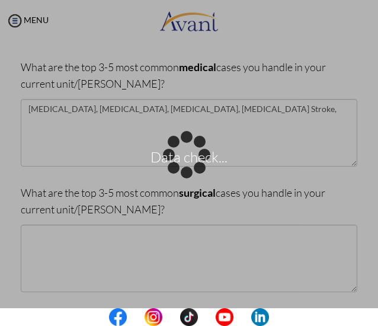
click at [197, 155] on div "Data check..." at bounding box center [189, 163] width 17 height 17
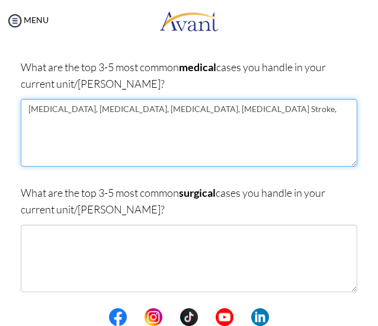
click at [252, 122] on textarea "[MEDICAL_DATA], [MEDICAL_DATA], [MEDICAL_DATA], [MEDICAL_DATA] Stroke," at bounding box center [189, 133] width 337 height 68
type textarea "[MEDICAL_DATA], [MEDICAL_DATA], [MEDICAL_DATA], [MEDICAL_DATA] Stroke"
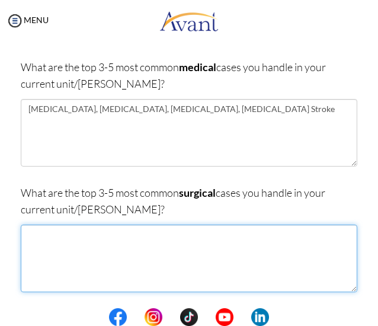
click at [123, 272] on textarea at bounding box center [189, 259] width 337 height 68
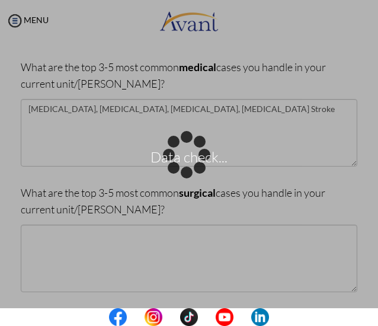
click at [181, 171] on div "Data check..." at bounding box center [189, 163] width 17 height 17
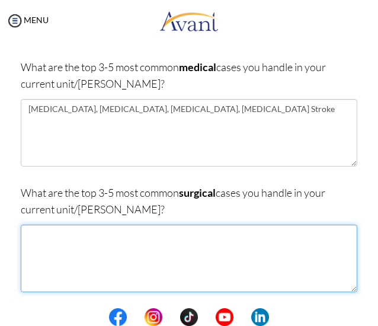
click at [96, 241] on textarea at bounding box center [189, 259] width 337 height 68
click at [53, 235] on textarea "[MEDICAL_DATA], [MEDICAL_DATA]," at bounding box center [189, 259] width 337 height 68
click at [123, 240] on textarea "[MEDICAL_DATA], [MEDICAL_DATA]," at bounding box center [189, 259] width 337 height 68
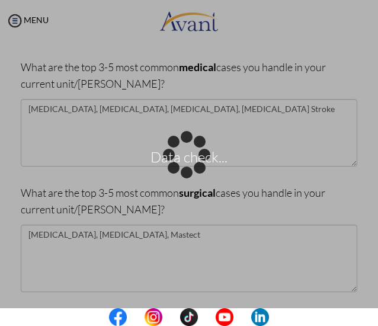
click at [181, 171] on div "Data check..." at bounding box center [189, 163] width 17 height 17
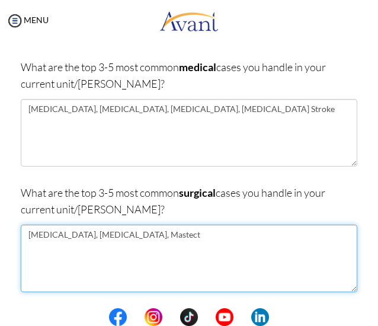
drag, startPoint x: 56, startPoint y: 239, endPoint x: 18, endPoint y: 241, distance: 37.4
click at [18, 241] on div "Are you currently in school now? Yes No Have you taken the NCLEX-RN exam before…" at bounding box center [189, 328] width 355 height 617
click at [76, 234] on textarea "[MEDICAL_DATA], Mastect" at bounding box center [189, 259] width 337 height 68
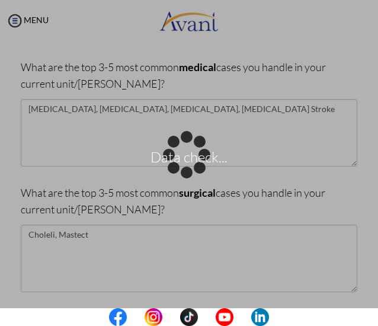
click at [181, 171] on div "Data check..." at bounding box center [189, 163] width 17 height 17
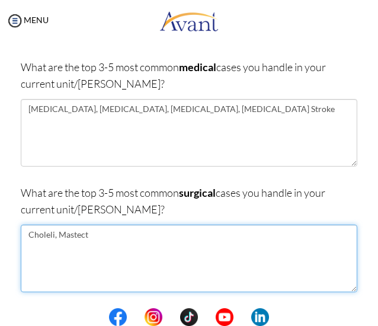
click at [52, 235] on textarea "Choleli, Mastect" at bounding box center [189, 259] width 337 height 68
click at [161, 238] on textarea "[MEDICAL_DATA], Mastect" at bounding box center [189, 259] width 337 height 68
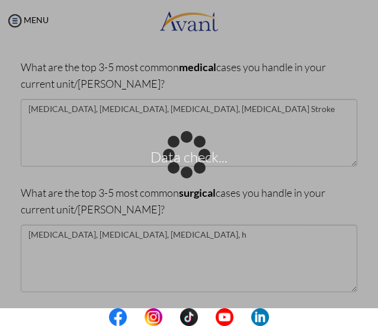
click at [197, 171] on div "Data check..." at bounding box center [189, 163] width 17 height 17
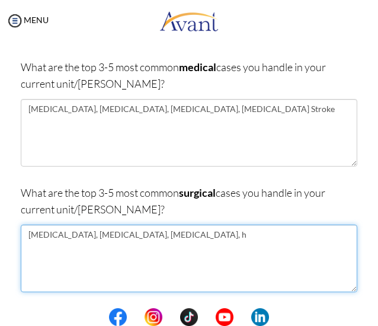
click at [231, 240] on textarea "[MEDICAL_DATA], [MEDICAL_DATA], [MEDICAL_DATA], h" at bounding box center [189, 259] width 337 height 68
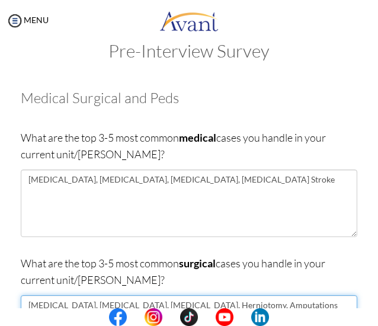
scroll to position [24, 0]
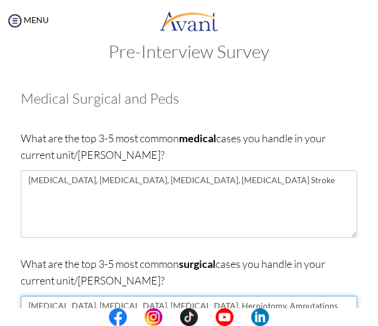
type textarea "[MEDICAL_DATA], [MEDICAL_DATA], [MEDICAL_DATA], Herniotomy, Amputations"
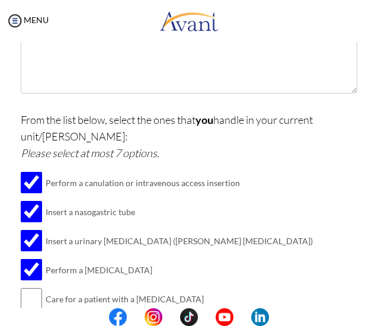
scroll to position [432, 0]
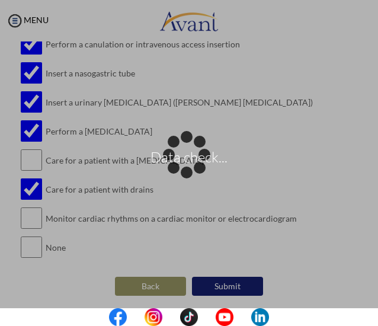
click at [197, 171] on div "Data check..." at bounding box center [189, 163] width 17 height 17
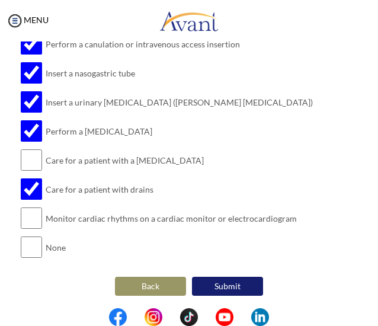
click at [239, 283] on button "Submit" at bounding box center [227, 286] width 71 height 19
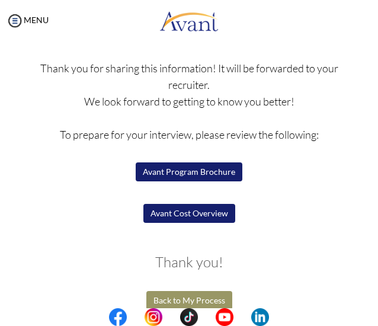
scroll to position [95, 0]
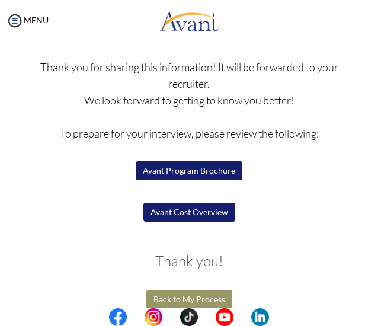
click at [198, 298] on button "Back to My Process" at bounding box center [189, 299] width 86 height 19
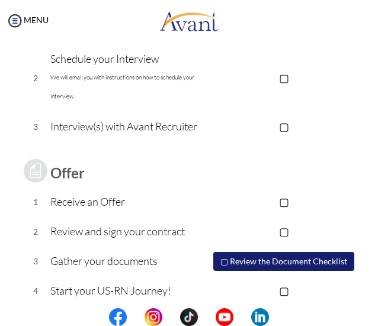
scroll to position [248, 0]
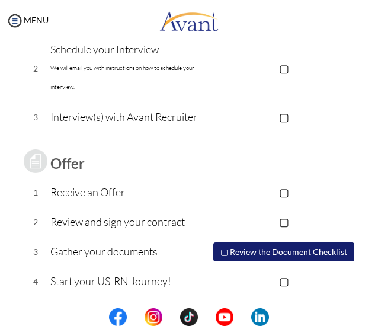
click at [222, 253] on button "▢ Review the Document Checklist" at bounding box center [283, 251] width 141 height 19
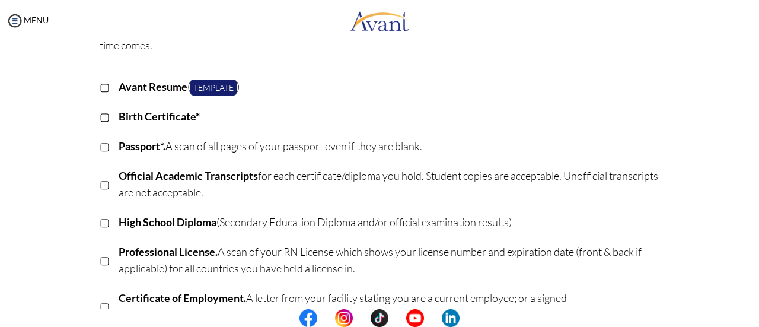
scroll to position [0, 0]
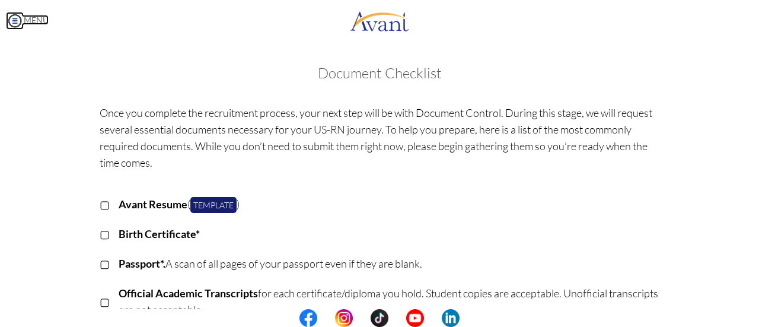
click at [27, 17] on link "MENU" at bounding box center [27, 20] width 43 height 10
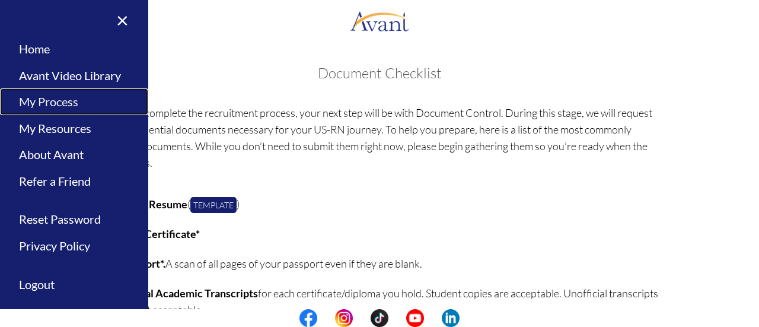
click at [53, 107] on link "My Process" at bounding box center [74, 101] width 148 height 27
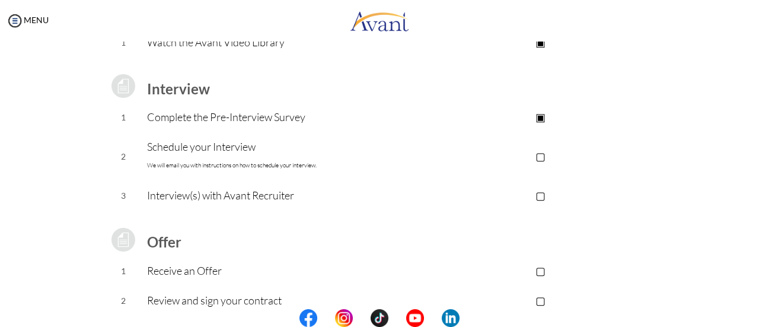
scroll to position [212, 0]
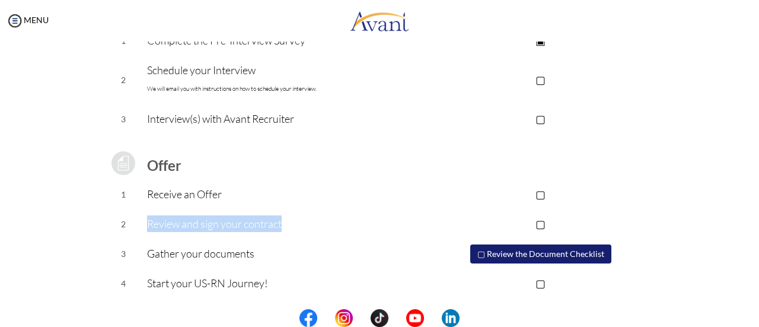
drag, startPoint x: 300, startPoint y: 226, endPoint x: 141, endPoint y: 227, distance: 158.9
click at [141, 227] on tr "2 Review and sign your contract ▢" at bounding box center [380, 224] width 560 height 30
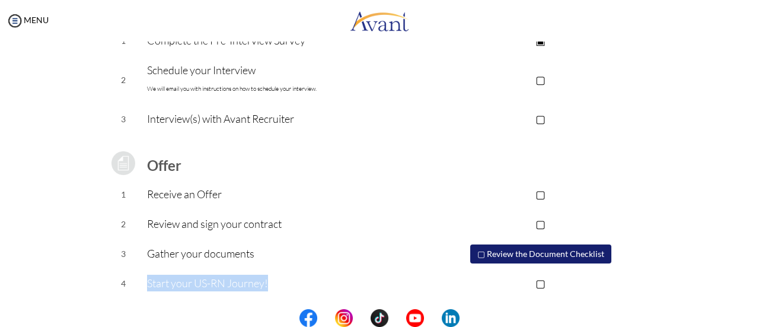
drag, startPoint x: 267, startPoint y: 283, endPoint x: 142, endPoint y: 290, distance: 125.3
click at [147, 290] on p "Start your US-RN Journey!" at bounding box center [284, 283] width 275 height 17
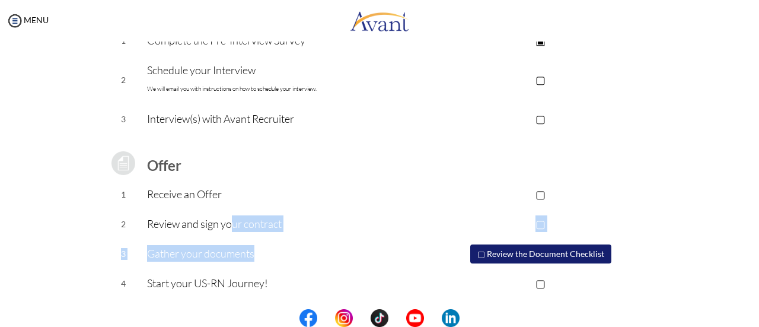
drag, startPoint x: 272, startPoint y: 251, endPoint x: 227, endPoint y: 230, distance: 49.3
click at [227, 230] on tbody "Application review 1 Watch the Avant Video Library ▣ Avant Video Library Interv…" at bounding box center [380, 102] width 560 height 392
click at [299, 221] on p "Review and sign your contract" at bounding box center [284, 223] width 275 height 17
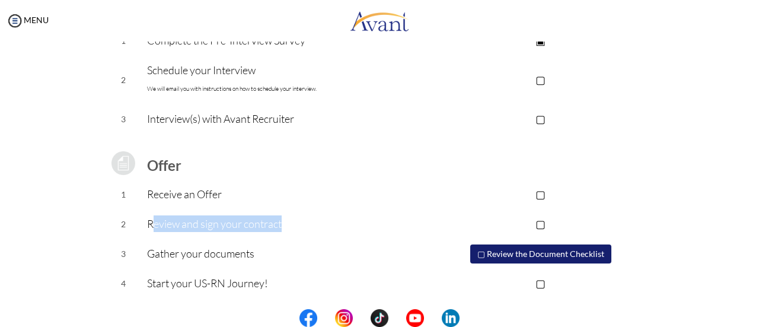
drag, startPoint x: 286, startPoint y: 221, endPoint x: 149, endPoint y: 231, distance: 136.7
click at [149, 231] on p "Review and sign your contract" at bounding box center [284, 223] width 275 height 17
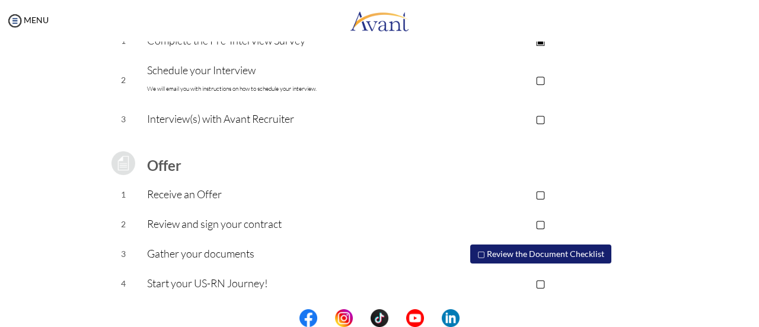
click at [291, 115] on p "Interview(s) with Avant Recruiter" at bounding box center [284, 118] width 275 height 17
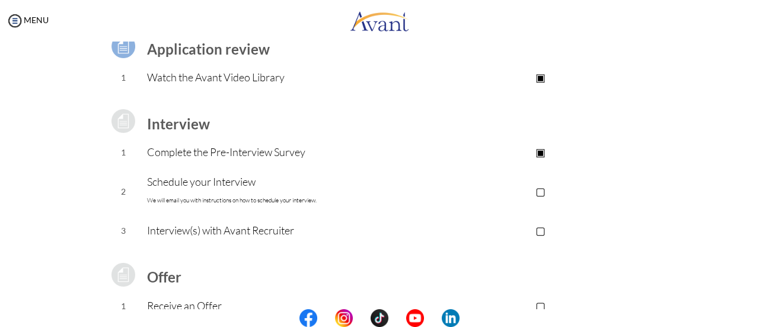
scroll to position [99, 0]
